Goal: Information Seeking & Learning: Learn about a topic

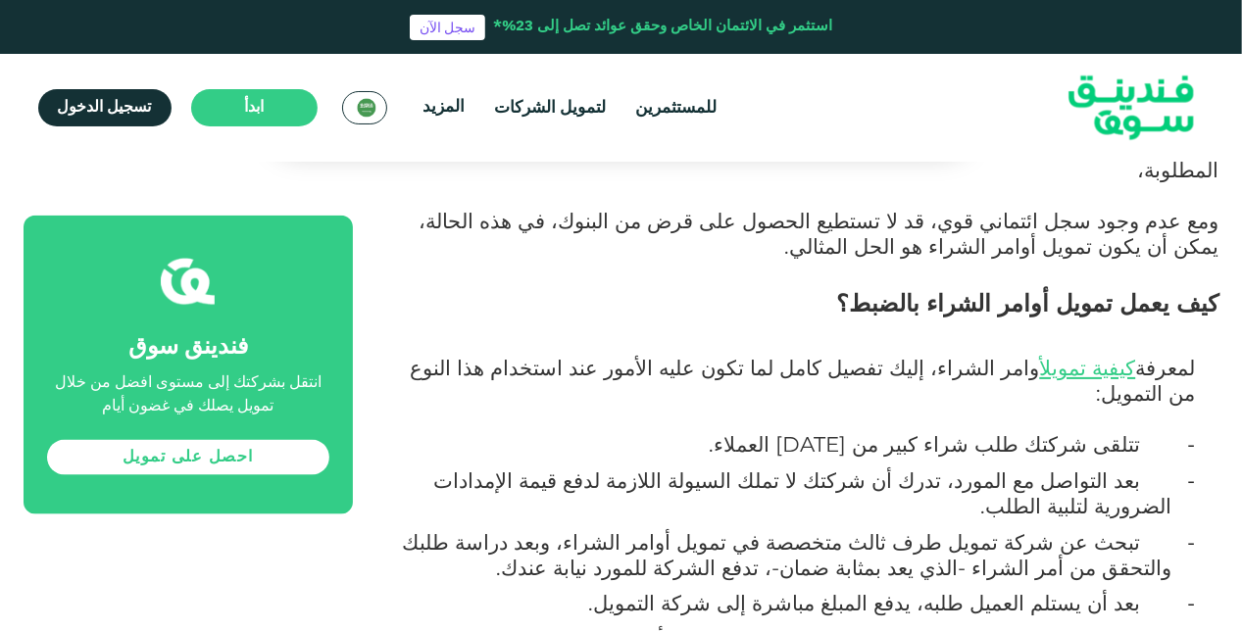
scroll to position [1177, 0]
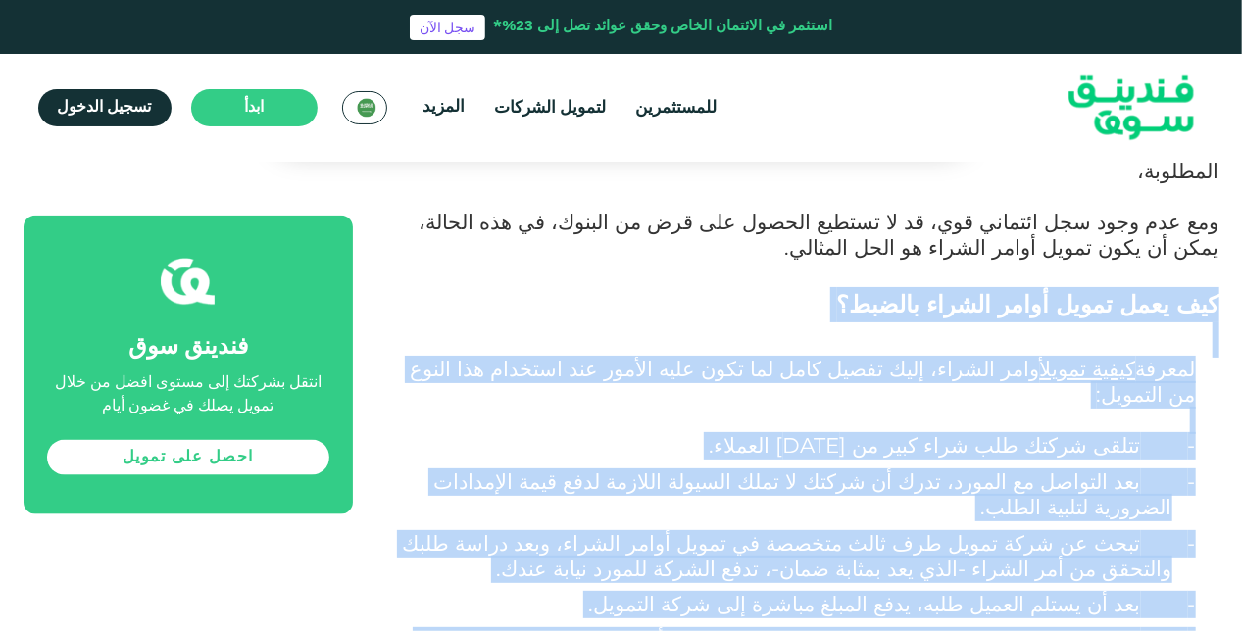
drag, startPoint x: 1220, startPoint y: 270, endPoint x: 581, endPoint y: 547, distance: 696.0
copy div "lor ipsu dolor sitam consec adipis؟ elitse doeiu tempo incid utlabo، etdo magna…"
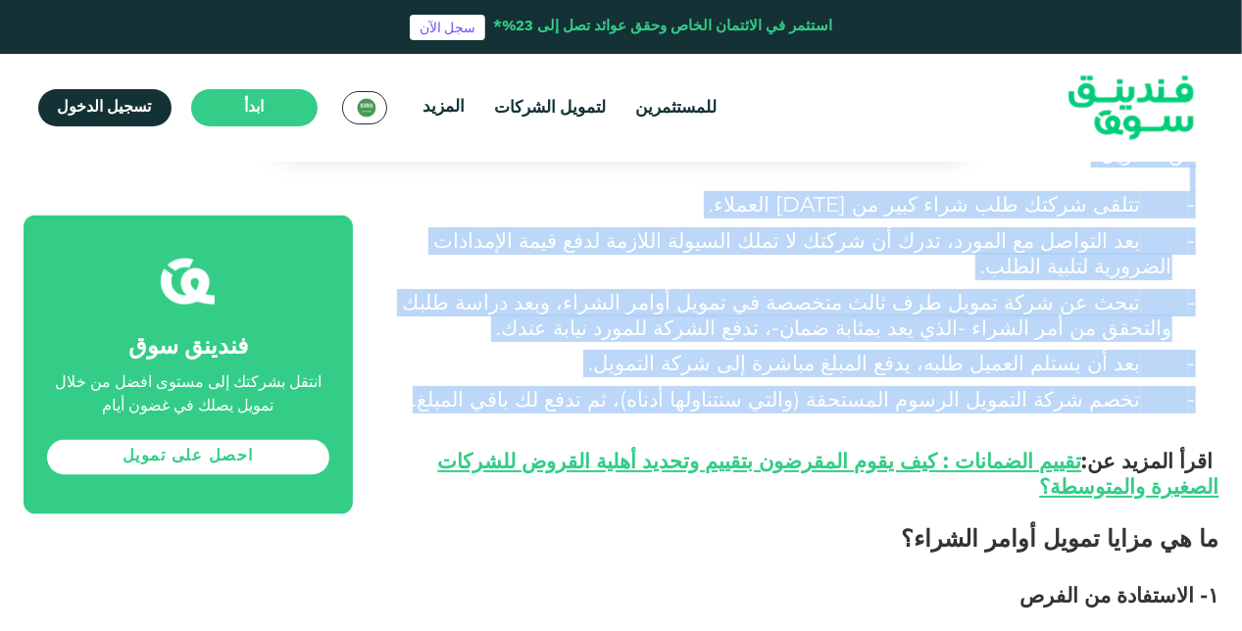
scroll to position [1373, 0]
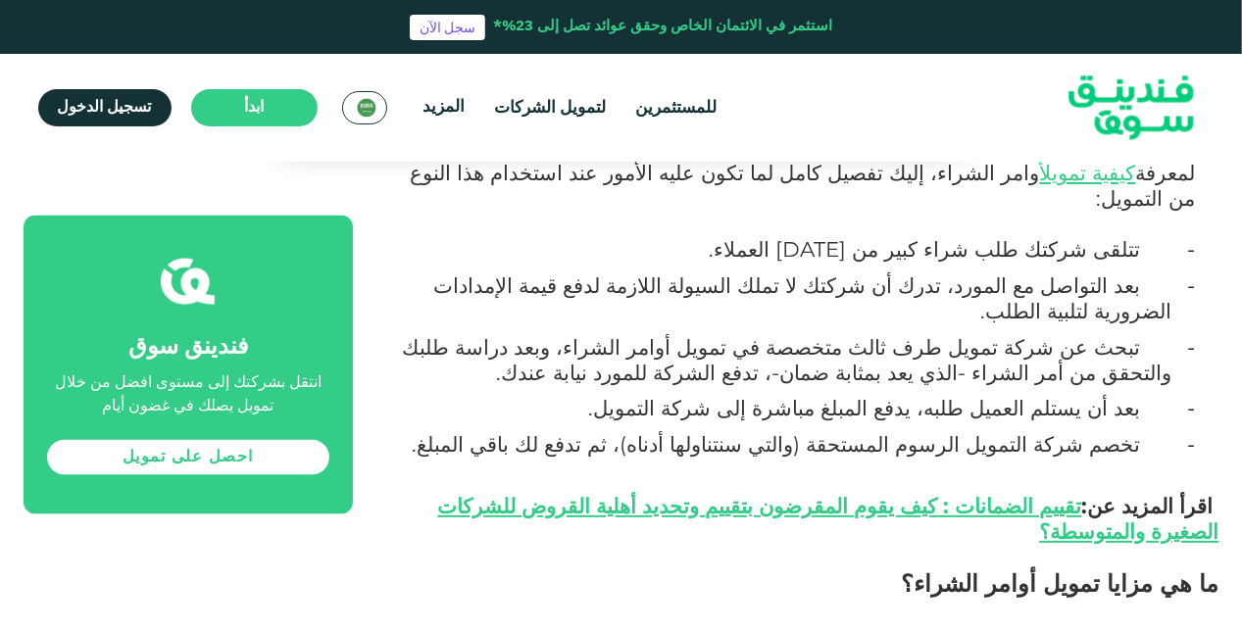
click at [504, 433] on p "- تخصم شركة التمويل الرسوم المستحقة (والتي سنتناولها أدناه)، ثم تدفع لك باقي ال…" at bounding box center [785, 458] width 776 height 51
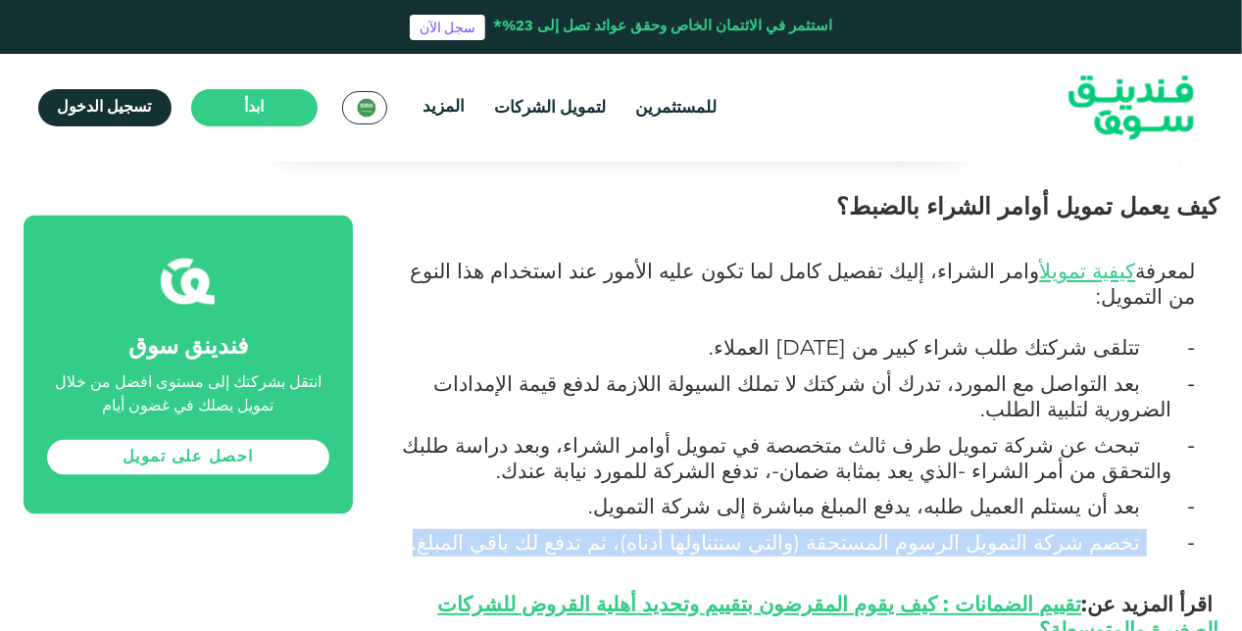
drag, startPoint x: 586, startPoint y: 455, endPoint x: 1147, endPoint y: 457, distance: 560.8
click at [1147, 531] on p "- تخصم شركة التمويل الرسوم المستحقة (والتي سنتناولها أدناه)، ثم تدفع لك باقي ال…" at bounding box center [785, 556] width 776 height 51
copy p "تخصم شركة التمويل الرسوم المستحقة (والتي سنتناولها أدناه)، ثم تدفع لك باقي المب…"
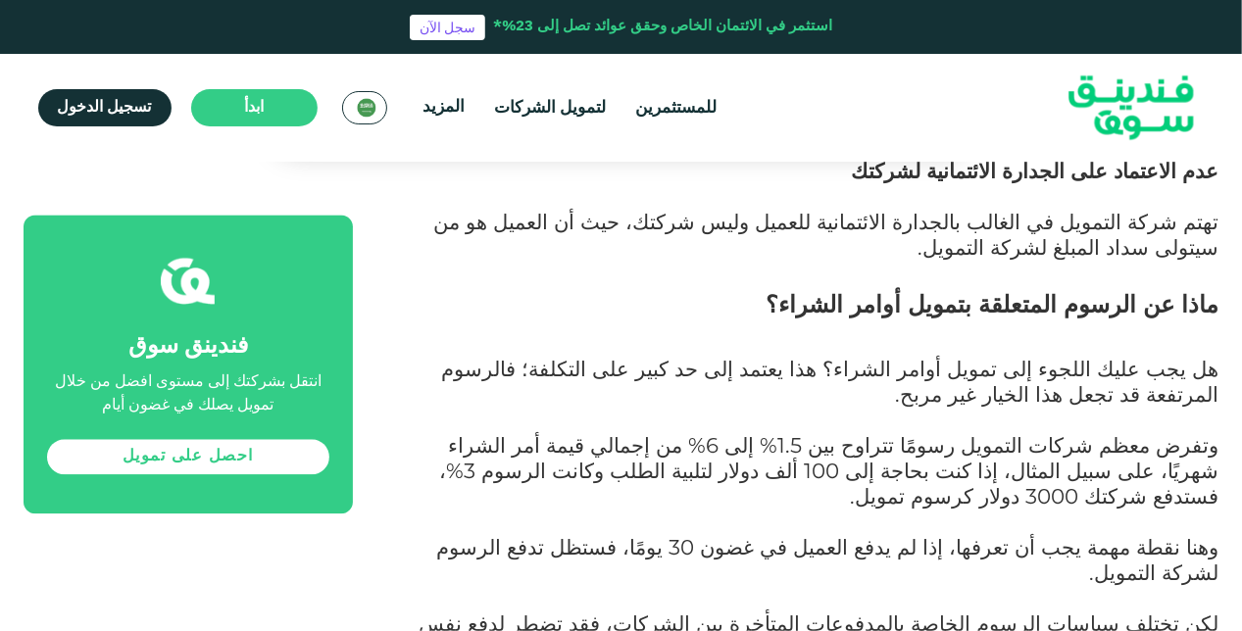
scroll to position [2157, 0]
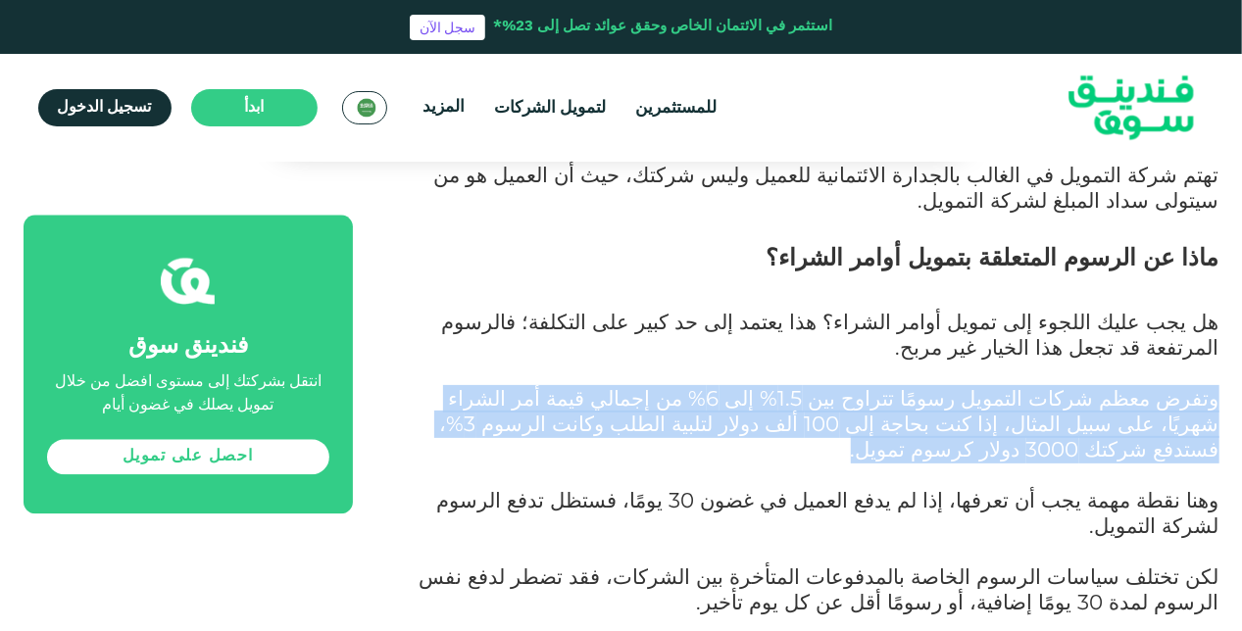
drag, startPoint x: 1220, startPoint y: 273, endPoint x: 477, endPoint y: 286, distance: 742.3
copy span "وتفرض معظم شركات التمويل رسومًا تتراوح بين 1.5% إلى 6% من إجمالي قيمة أمر الشرا…"
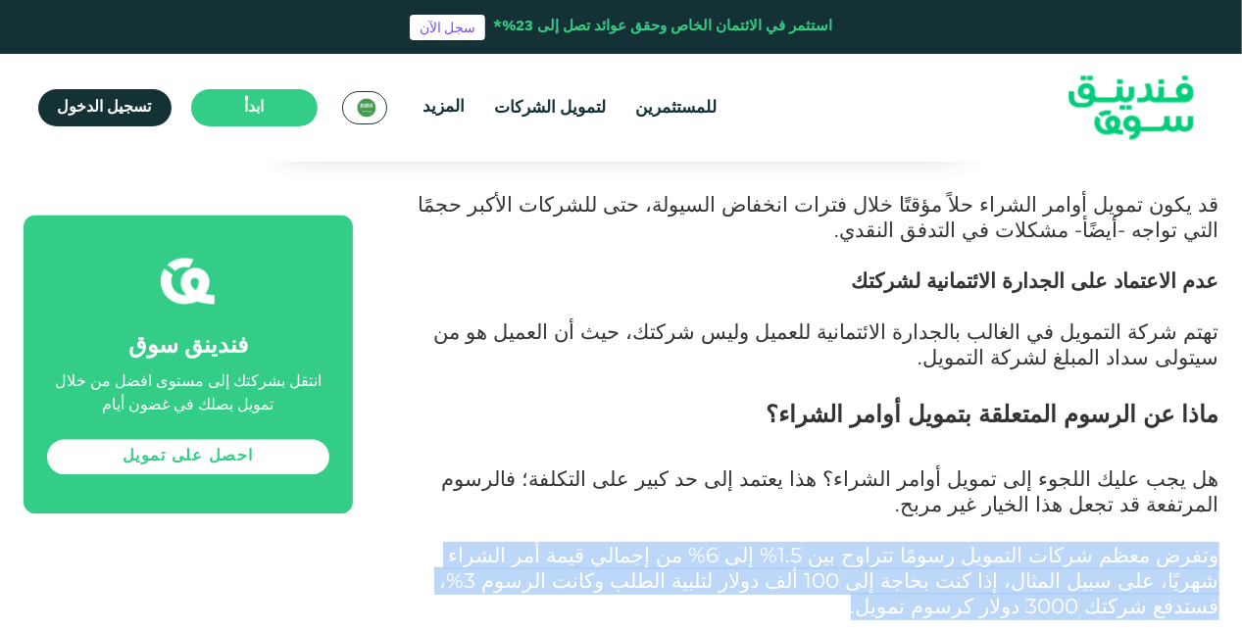
scroll to position [2039, 0]
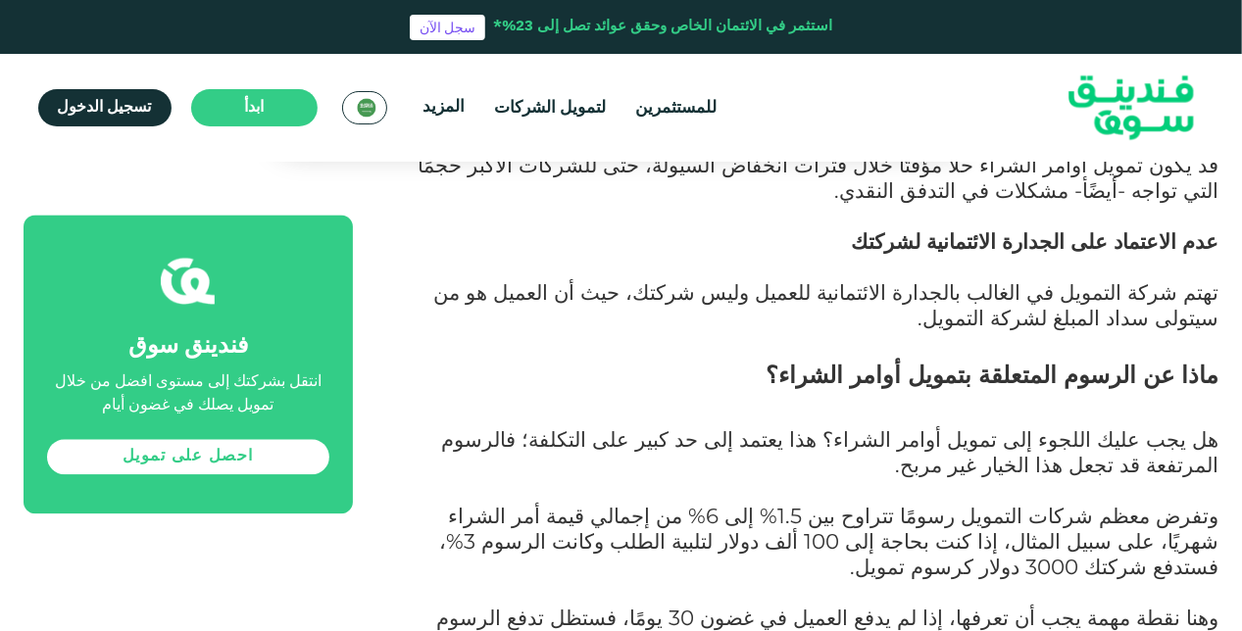
click at [1063, 428] on p "هل يجب عليك اللجوء إلى تمويل أوامر الشراء؟ هذا يعتمد إلى حد كبير على التكلفة؛ ف…" at bounding box center [808, 466] width 823 height 76
click at [1043, 503] on span "وتفرض معظم شركات التمويل رسومًا تتراوح بين 1.5% إلى 6% من إجمالي قيمة أمر الشرا…" at bounding box center [829, 541] width 779 height 76
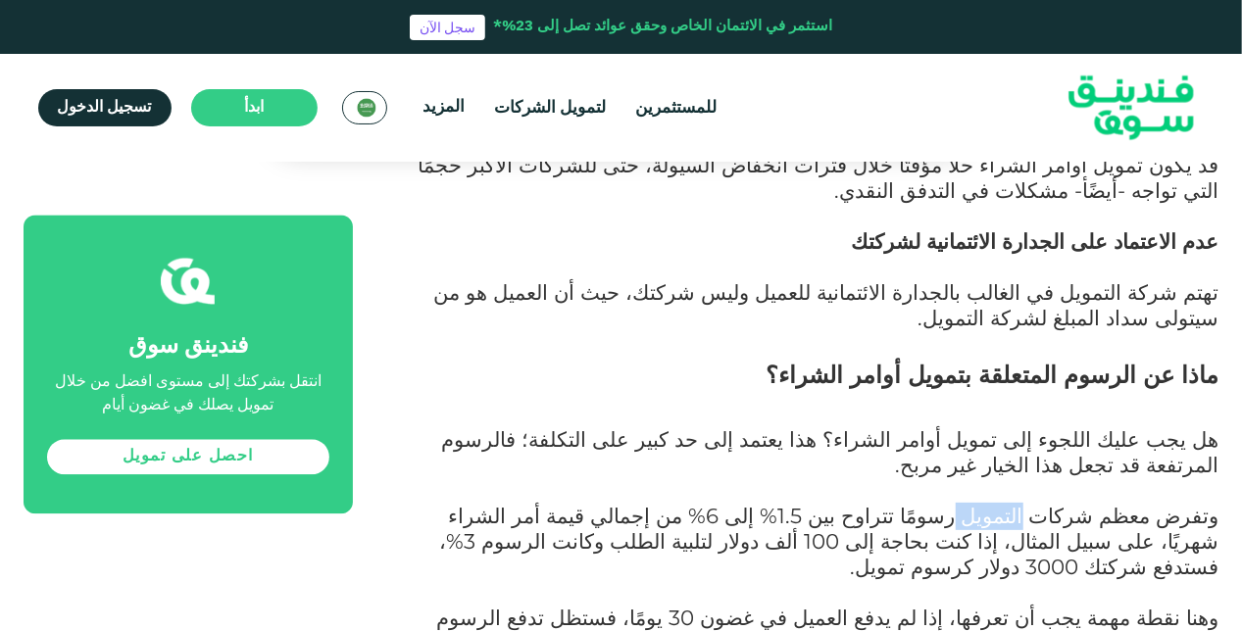
click at [1043, 503] on span "وتفرض معظم شركات التمويل رسومًا تتراوح بين 1.5% إلى 6% من إجمالي قيمة أمر الشرا…" at bounding box center [829, 541] width 779 height 76
drag, startPoint x: 1043, startPoint y: 397, endPoint x: 949, endPoint y: 302, distance: 133.8
click at [949, 426] on span "هل يجب عليك اللجوء إلى تمويل أوامر الشراء؟ هذا يعتمد إلى حد كبير على التكلفة؛ ف…" at bounding box center [830, 451] width 777 height 51
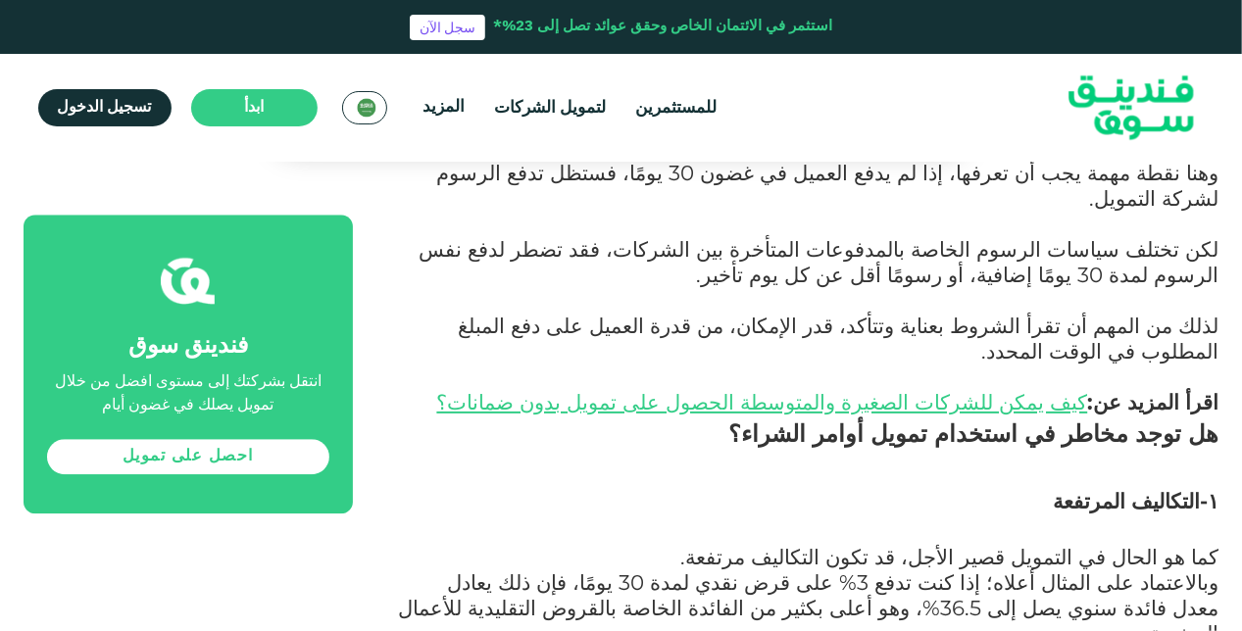
scroll to position [2510, 0]
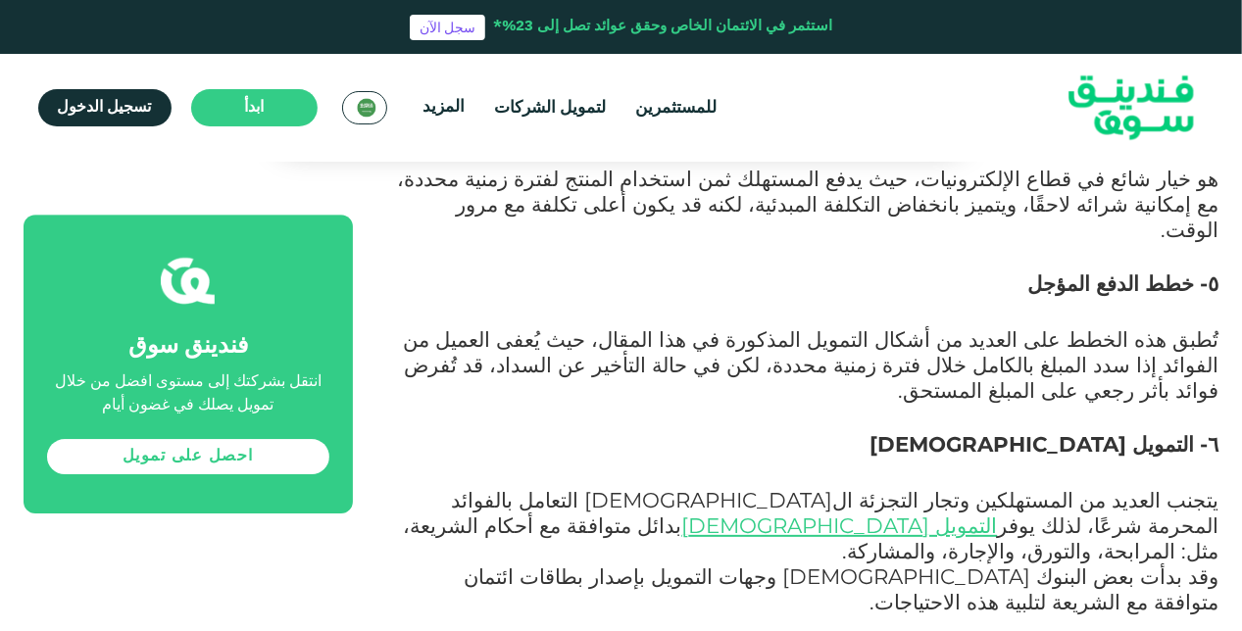
scroll to position [3039, 0]
